Goal: Task Accomplishment & Management: Manage account settings

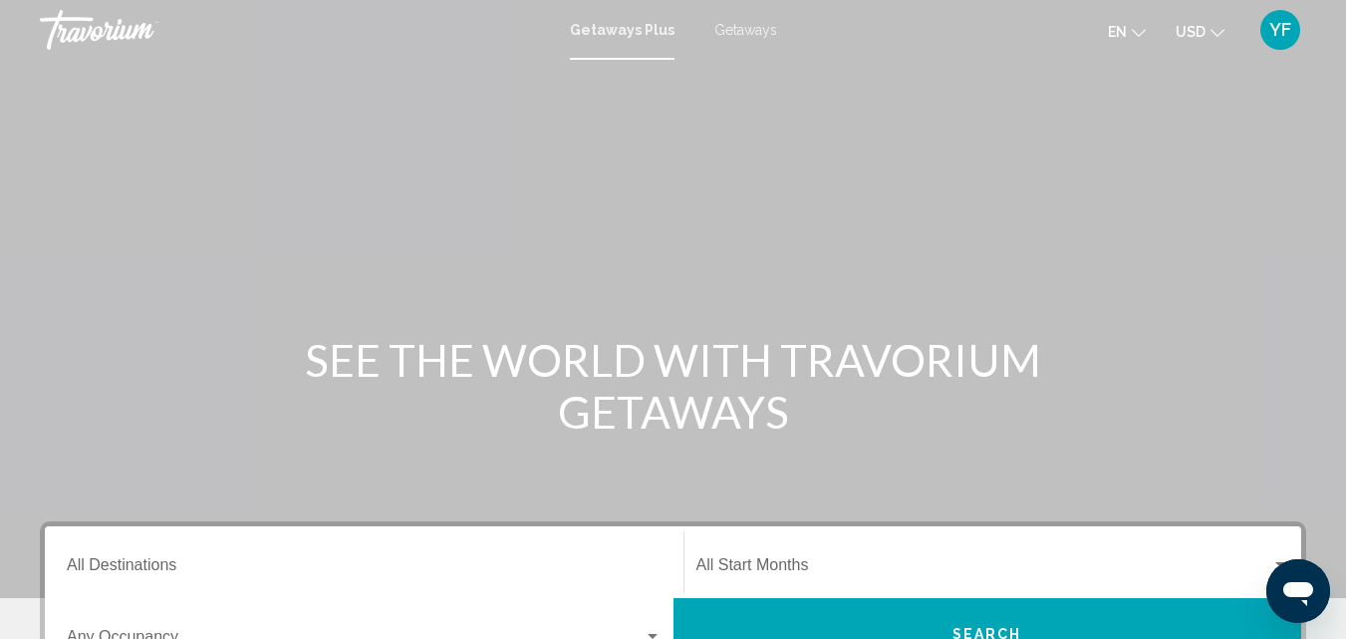
click at [1272, 33] on span "YF" at bounding box center [1280, 30] width 22 height 20
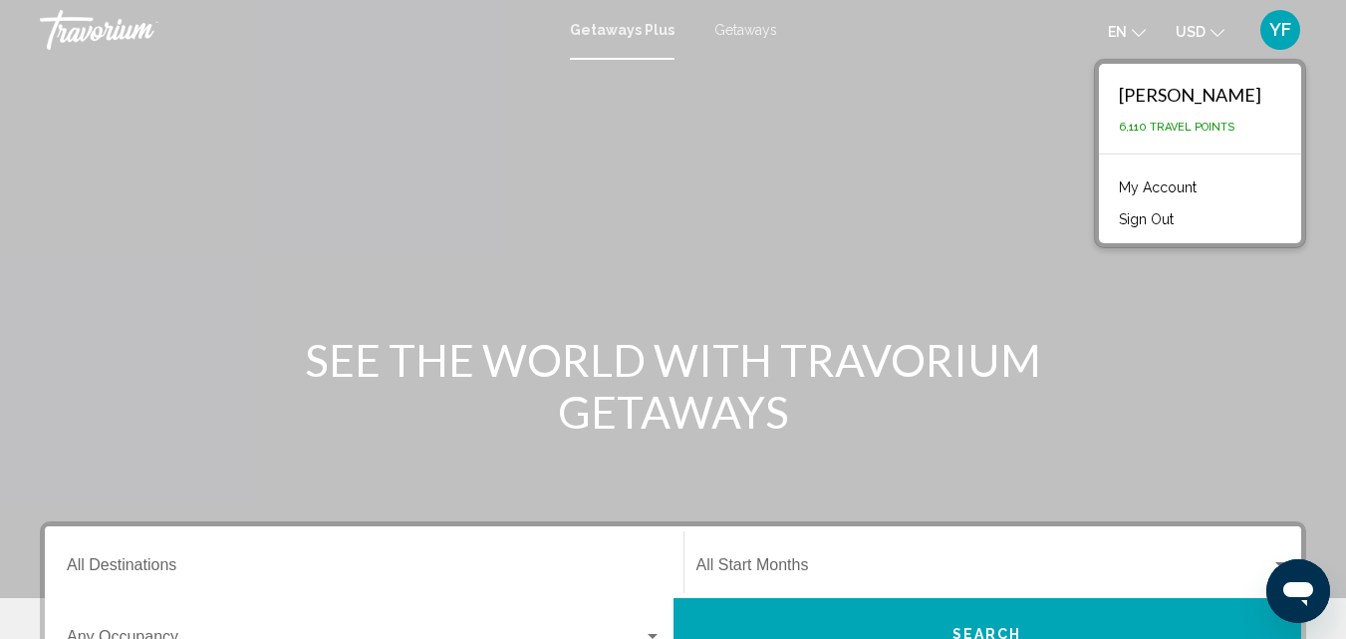
click at [1134, 190] on link "My Account" at bounding box center [1158, 187] width 98 height 26
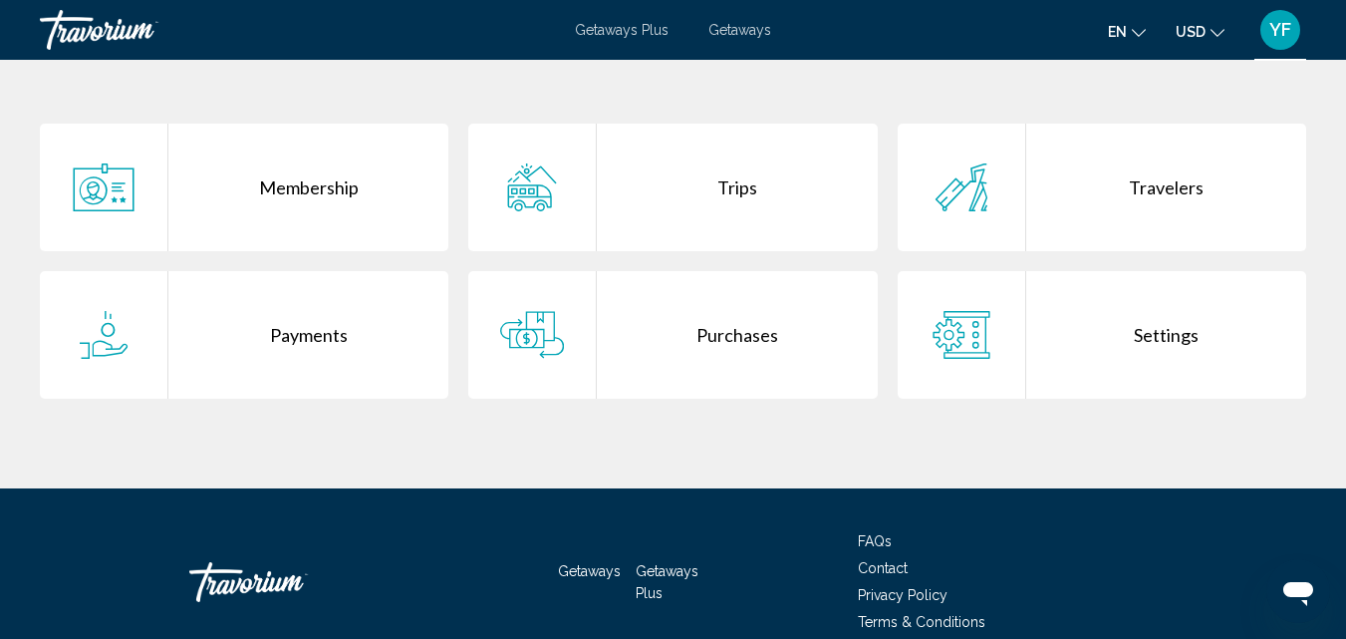
scroll to position [399, 0]
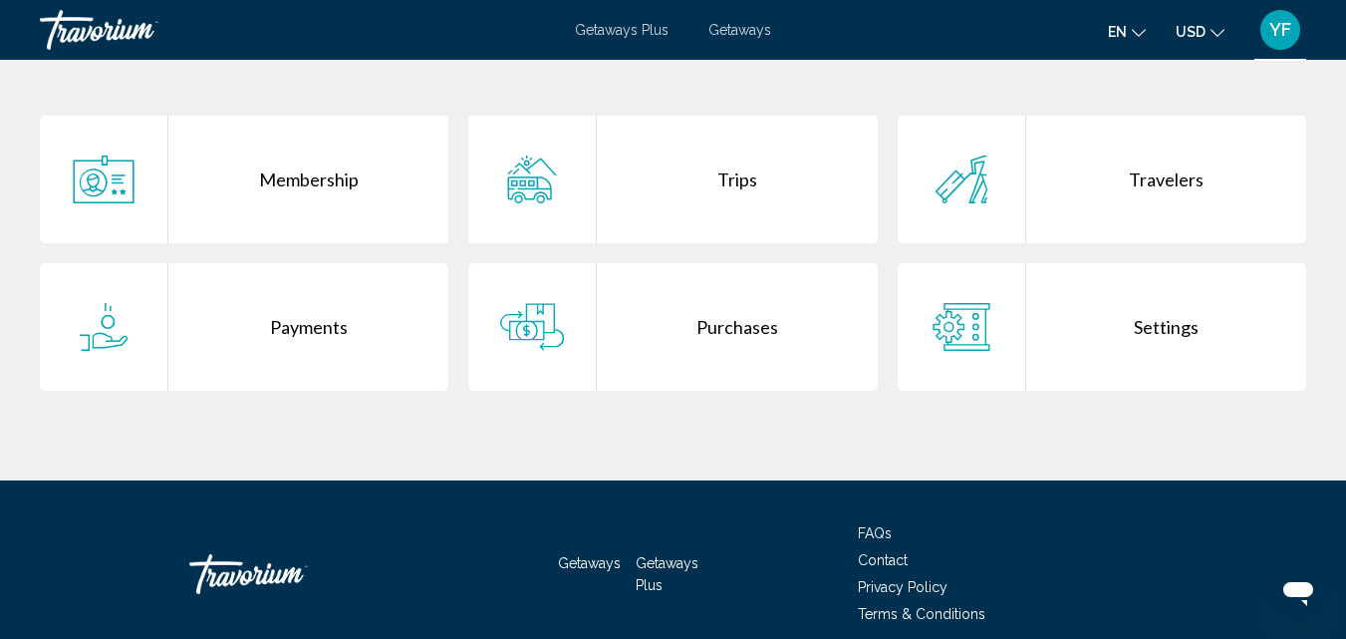
click at [666, 329] on div "Purchases" at bounding box center [737, 327] width 280 height 128
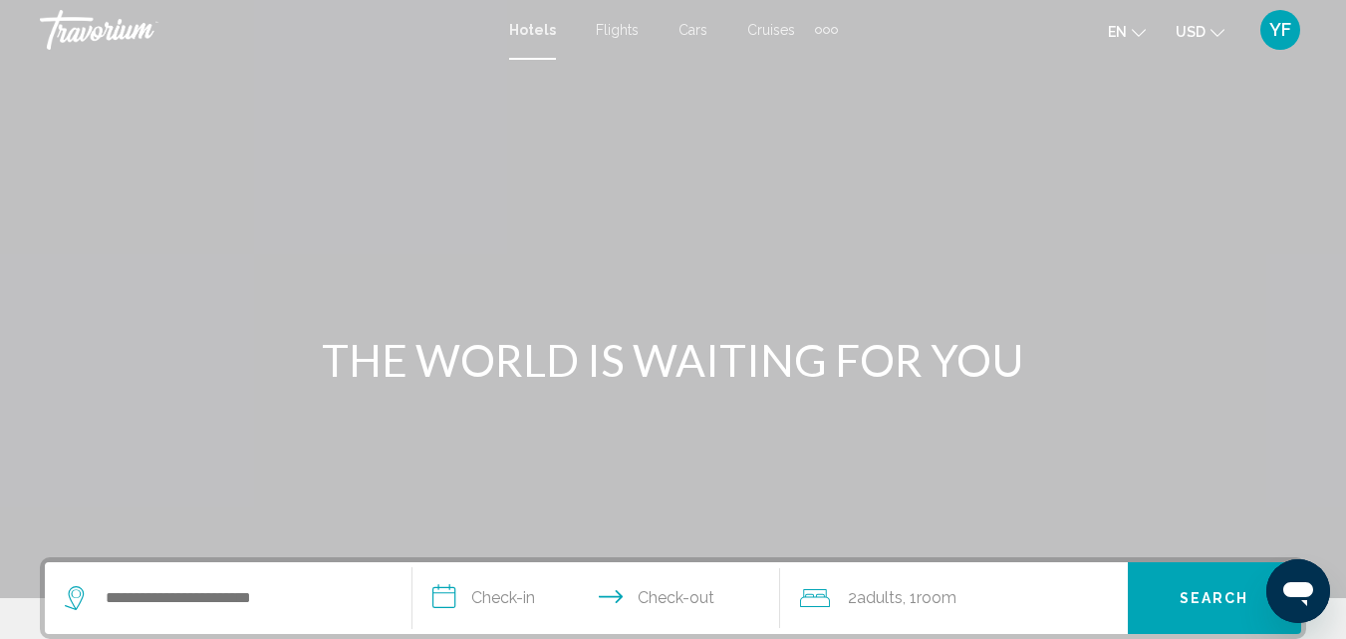
click at [1274, 35] on span "YF" at bounding box center [1280, 30] width 22 height 20
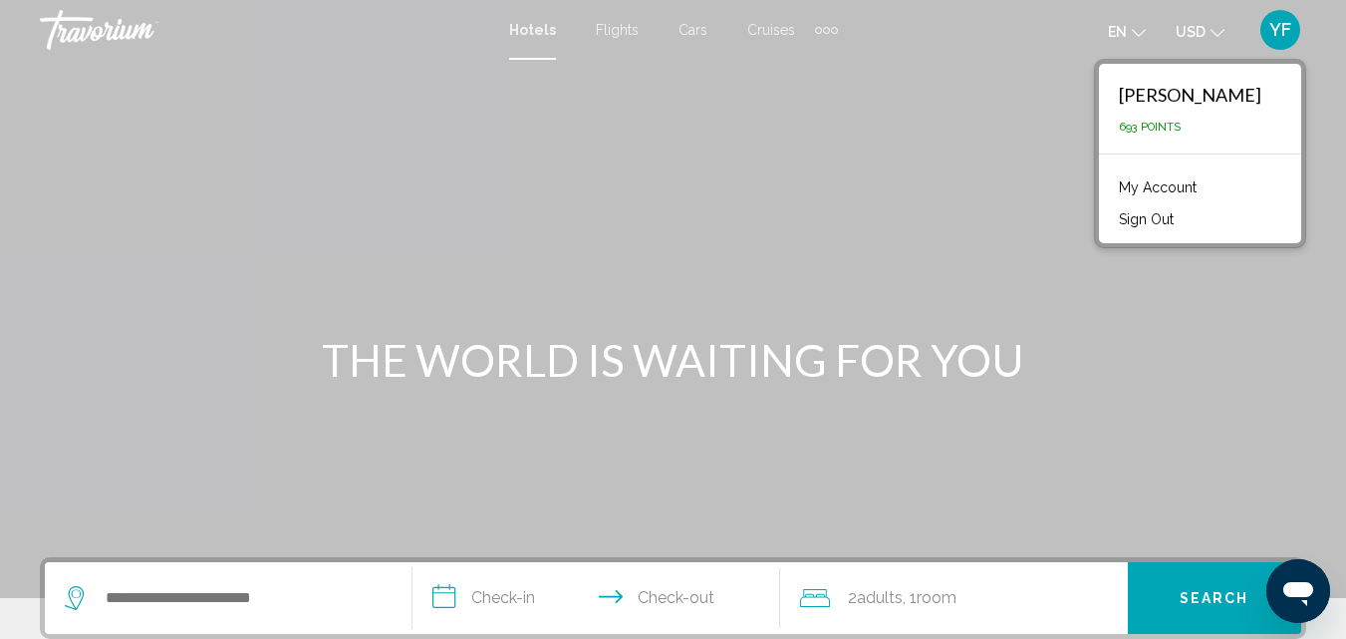
click at [1130, 178] on link "My Account" at bounding box center [1158, 187] width 98 height 26
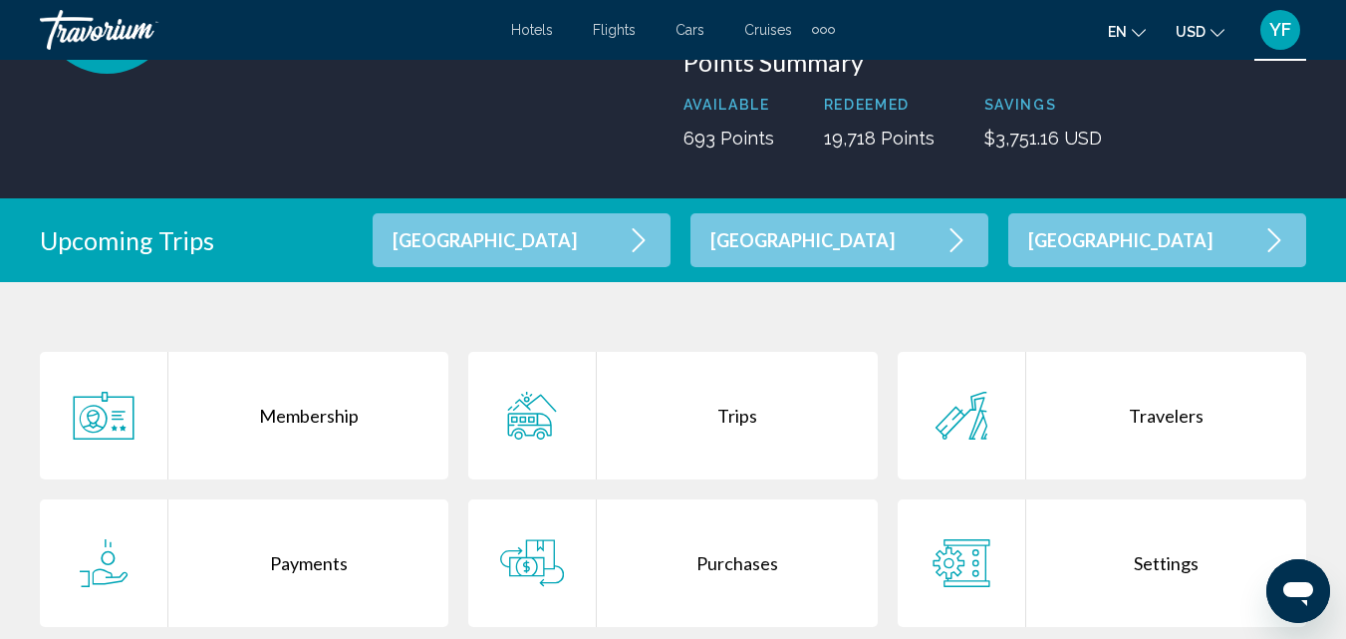
scroll to position [399, 0]
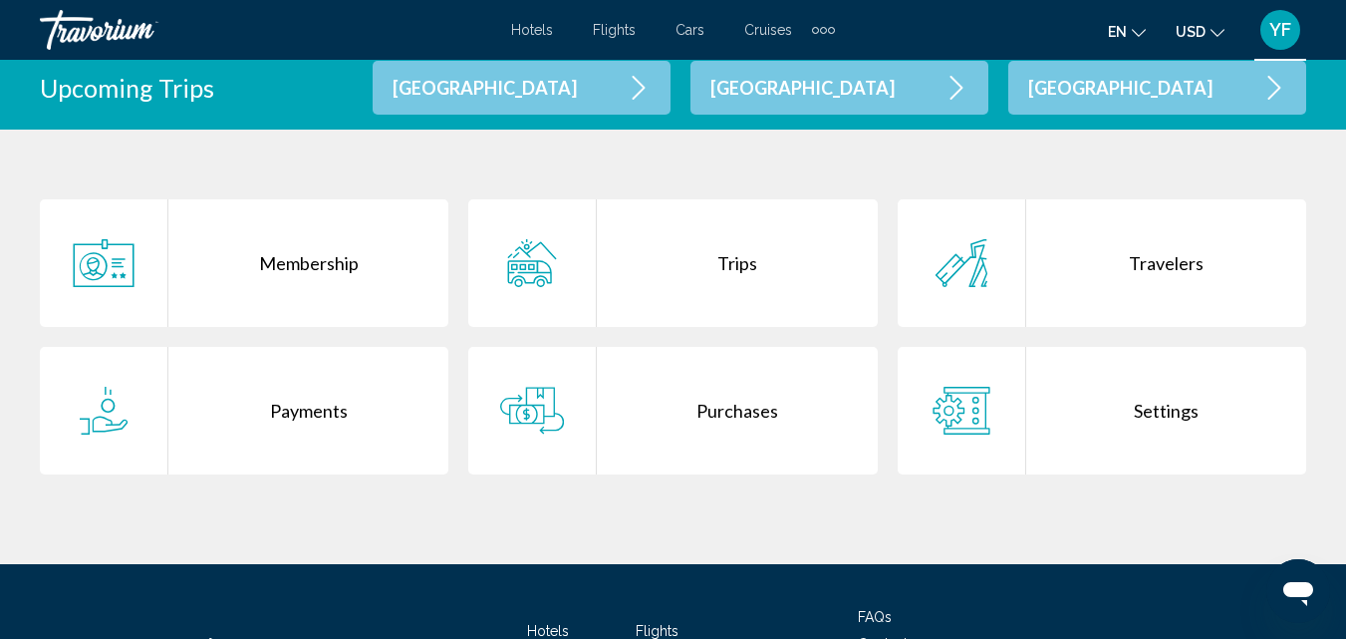
click at [703, 363] on div "Purchases" at bounding box center [737, 411] width 280 height 128
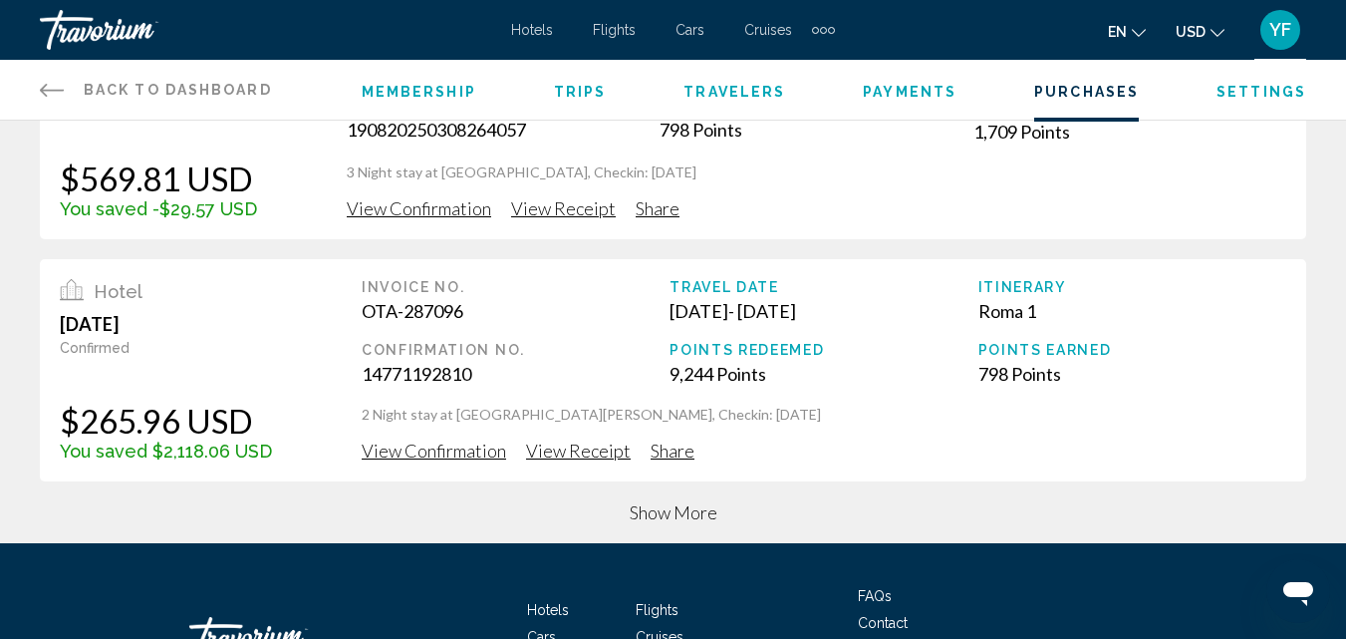
scroll to position [897, 0]
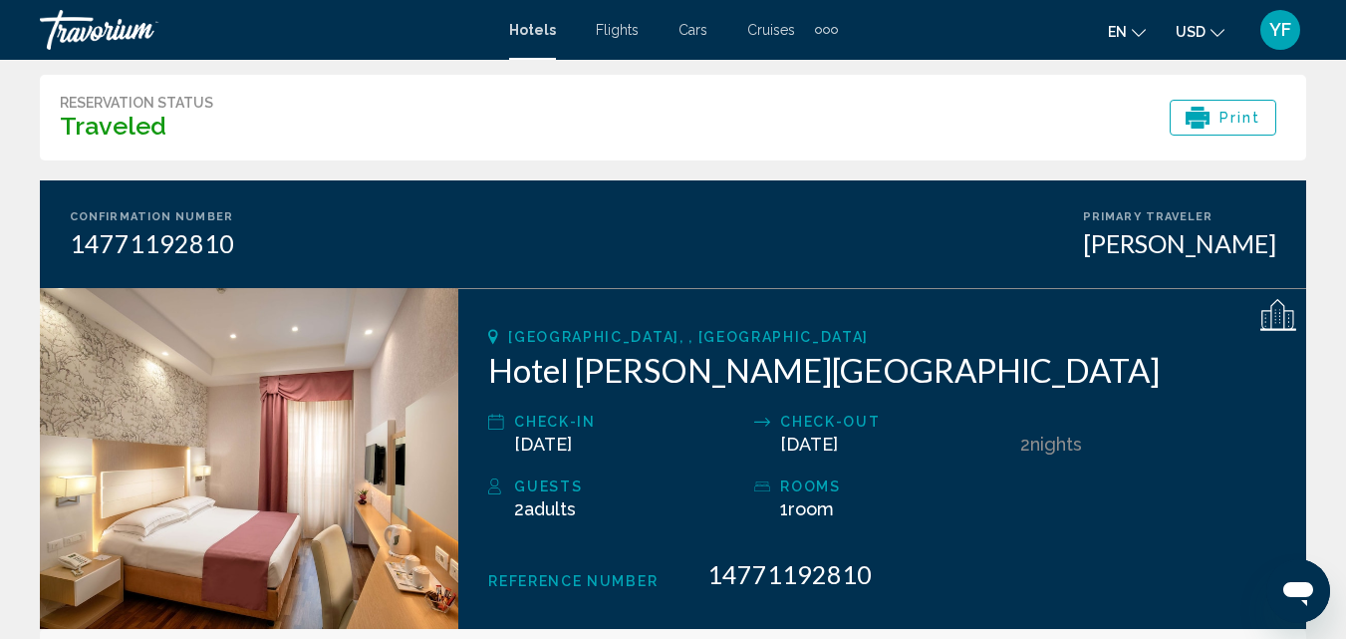
scroll to position [100, 0]
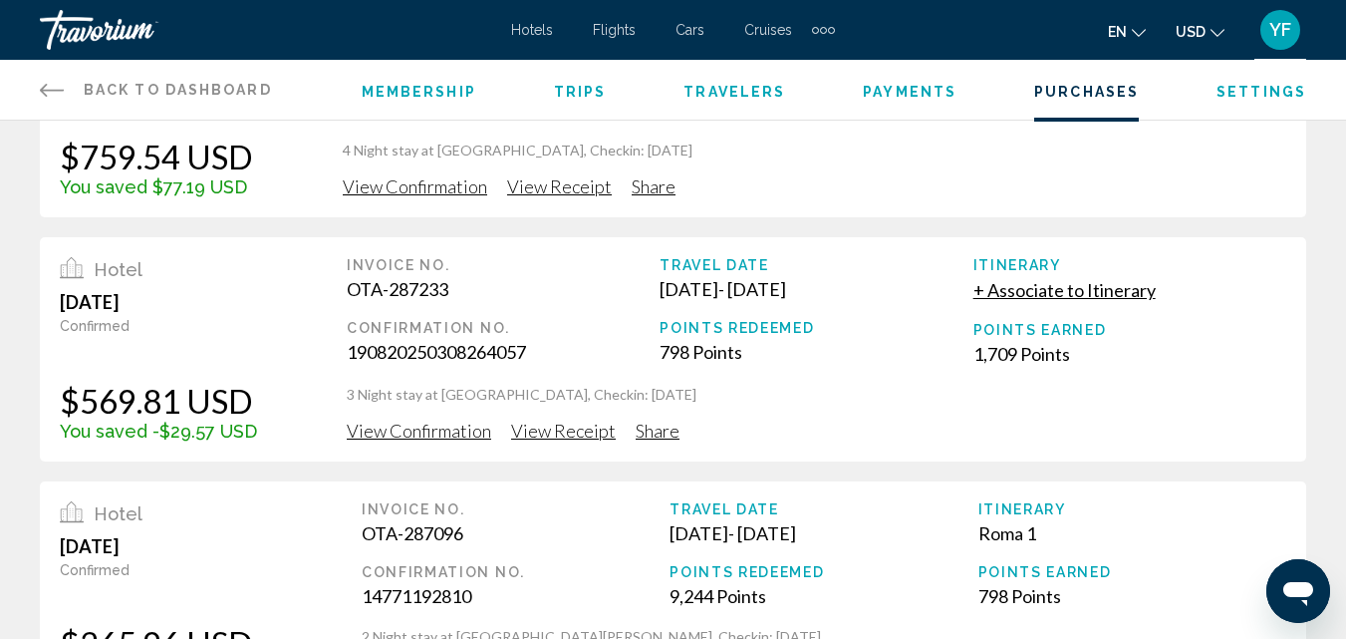
scroll to position [897, 0]
